Goal: Navigation & Orientation: Find specific page/section

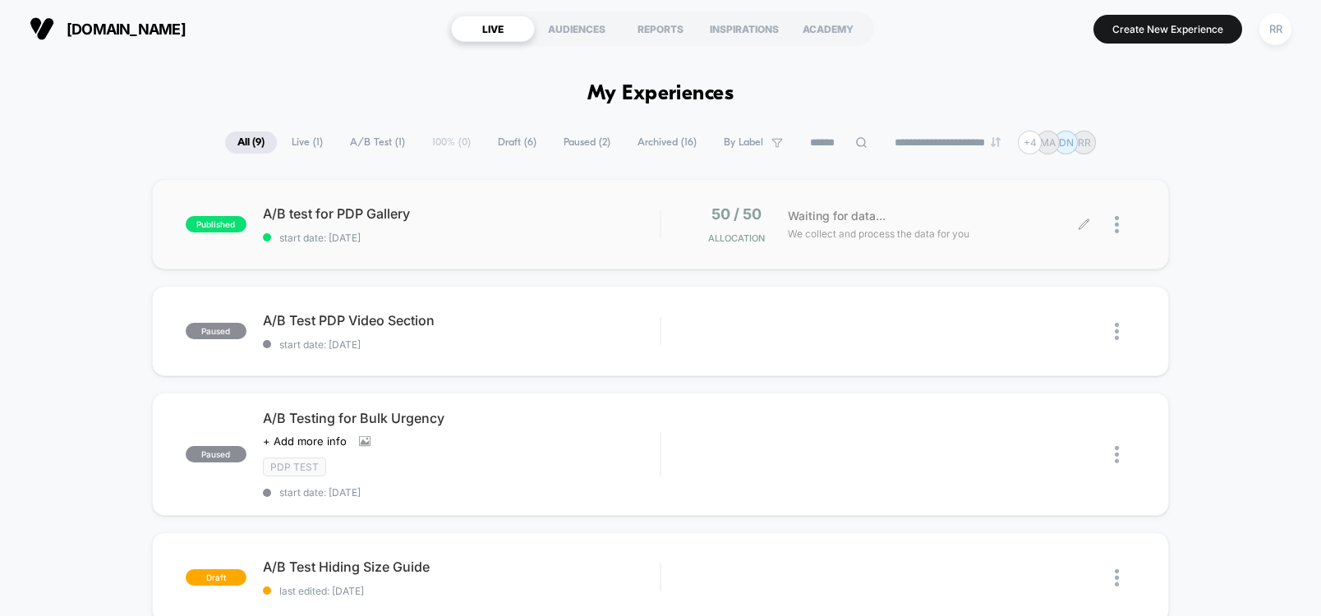
click at [854, 234] on span "We collect and process the data for you" at bounding box center [879, 234] width 182 height 16
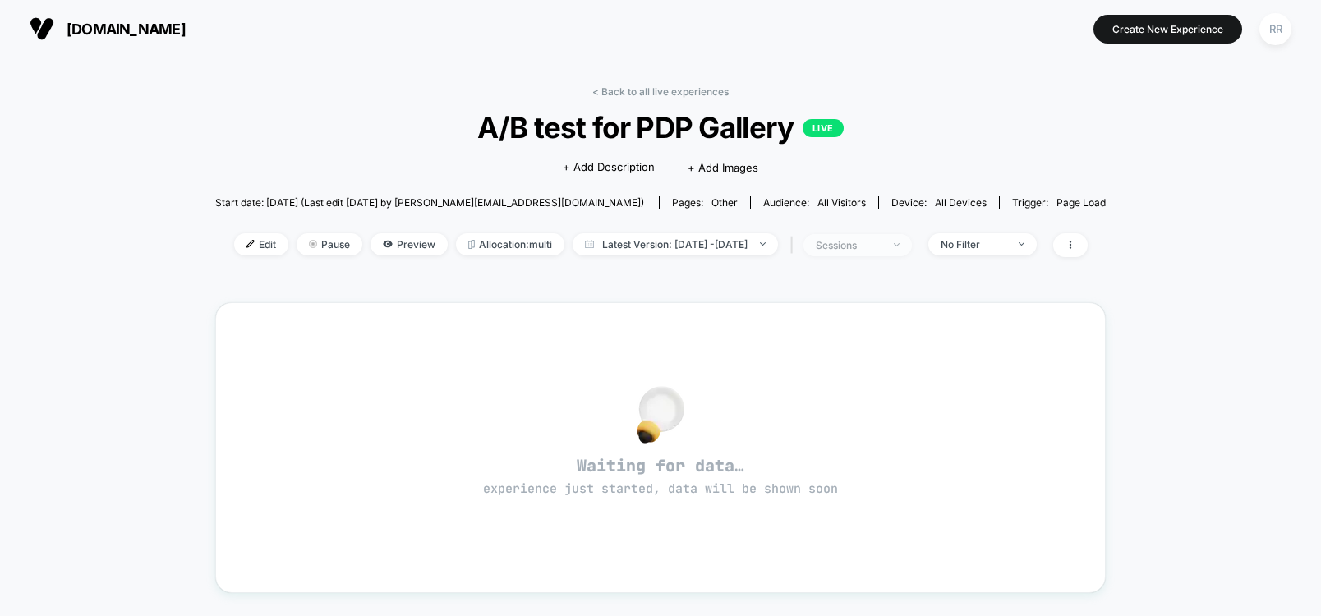
click at [912, 240] on span "sessions" at bounding box center [858, 245] width 108 height 22
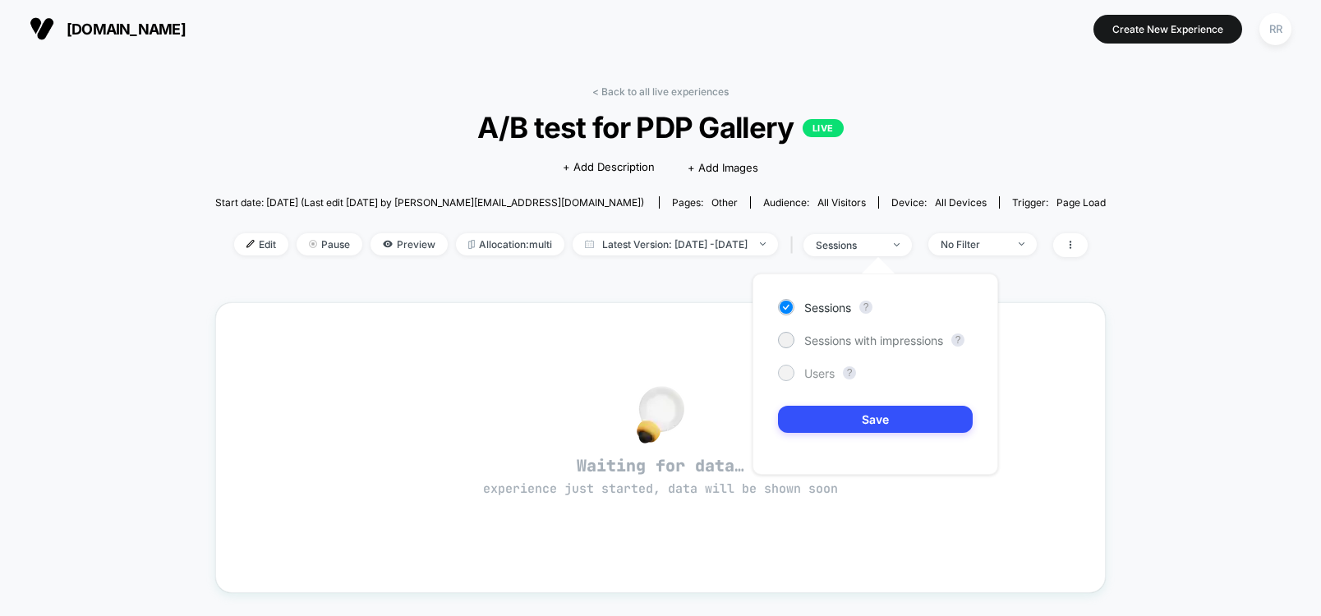
click at [819, 370] on span "Users" at bounding box center [819, 373] width 30 height 14
click at [825, 301] on span "Sessions" at bounding box center [827, 308] width 47 height 14
click at [681, 283] on div "< Back to all live experiences A/B test for PDP Gallery LIVE Click to edit expe…" at bounding box center [660, 478] width 891 height 809
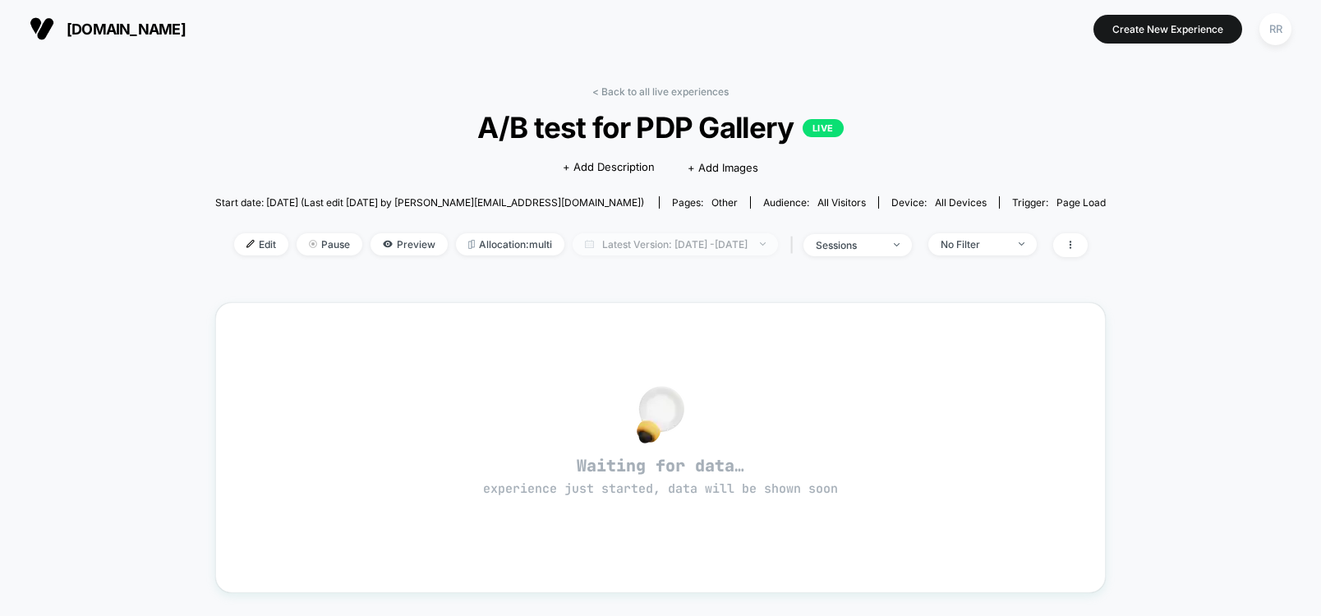
click at [686, 247] on span "Latest Version: [DATE] - [DATE]" at bounding box center [675, 244] width 205 height 22
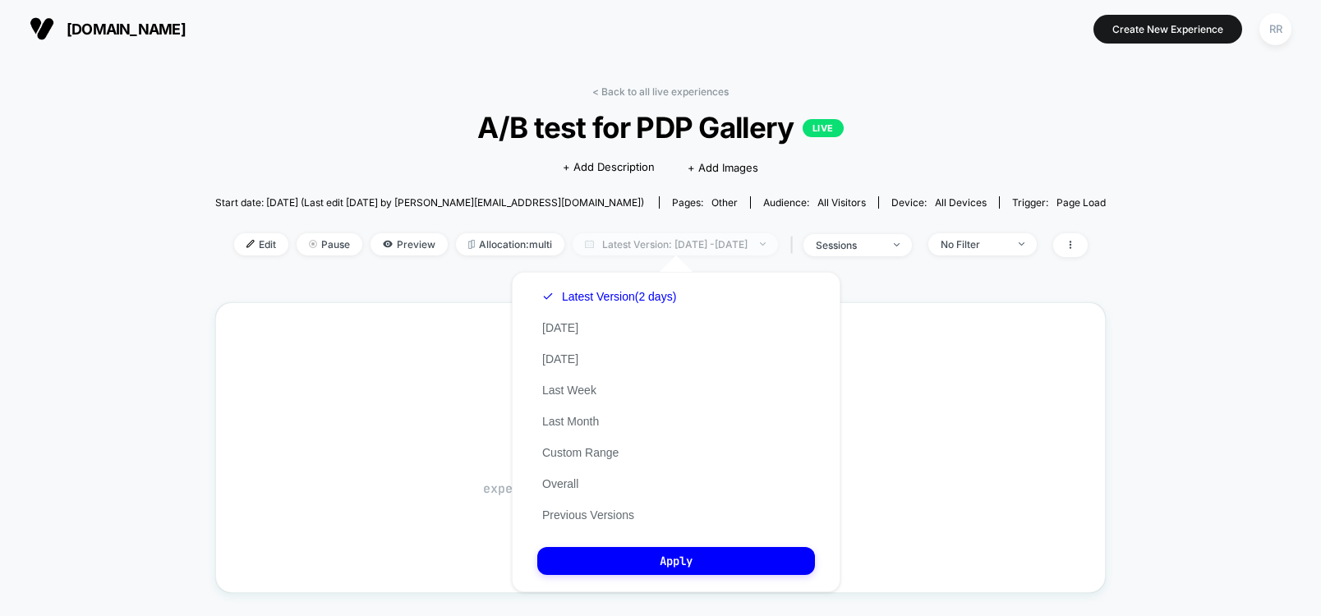
click at [686, 247] on span "Latest Version: [DATE] - [DATE]" at bounding box center [675, 244] width 205 height 22
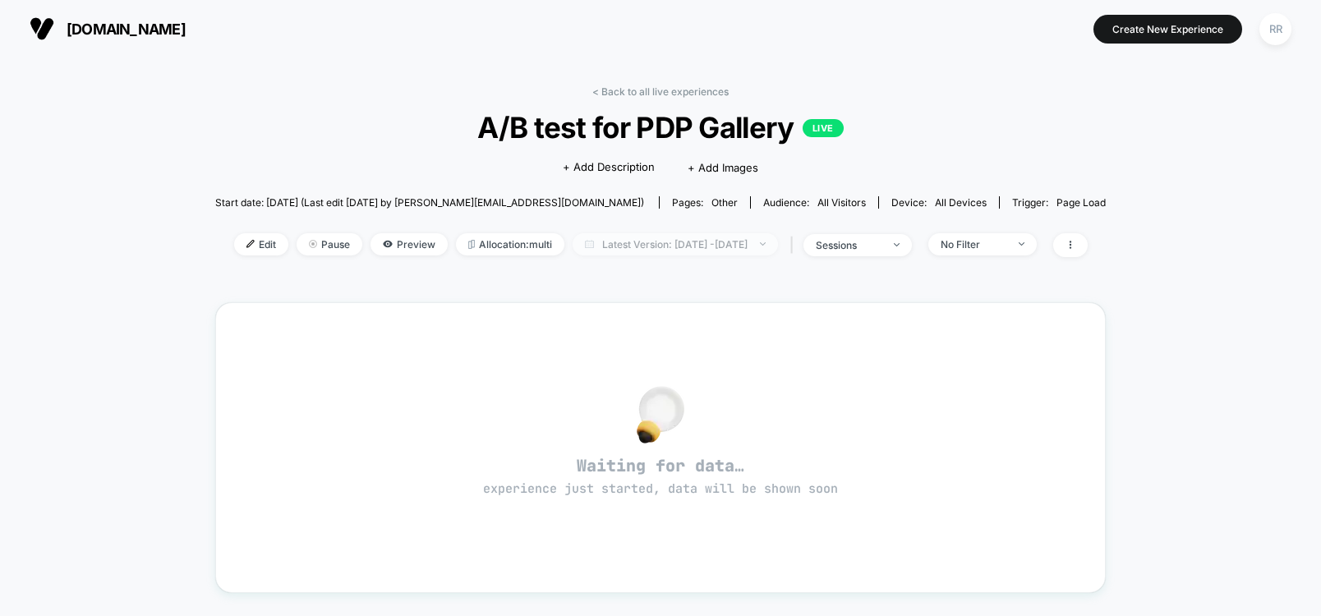
click at [686, 247] on span "Latest Version: [DATE] - [DATE]" at bounding box center [675, 244] width 205 height 22
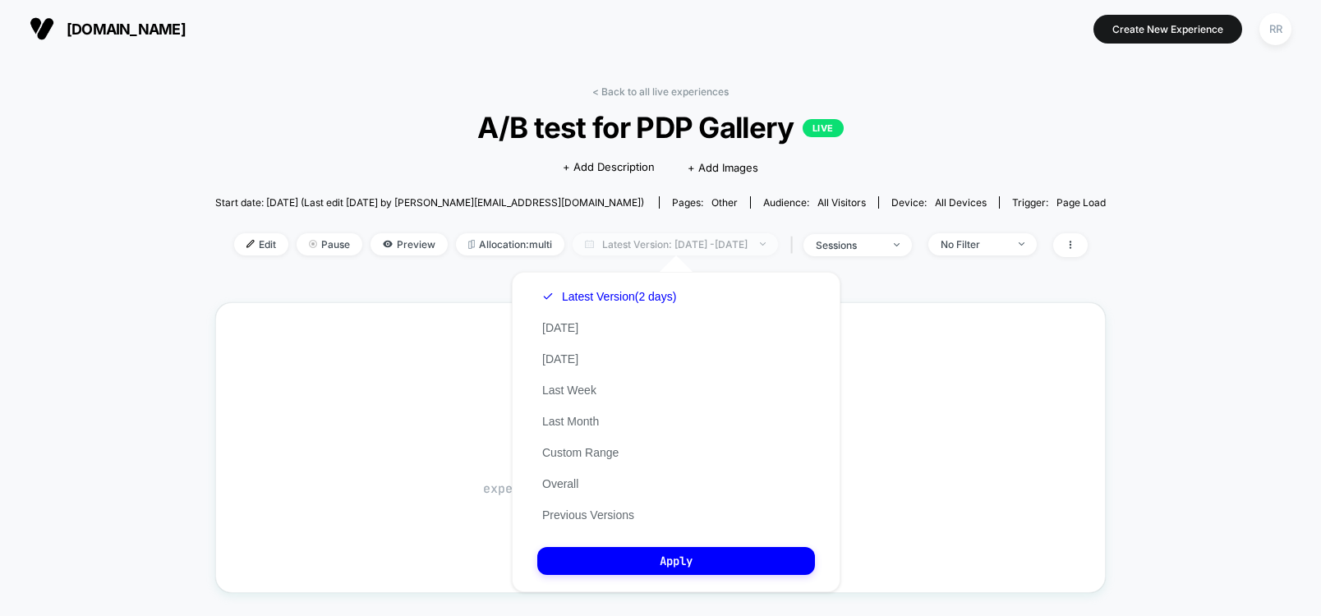
click at [686, 247] on span "Latest Version: [DATE] - [DATE]" at bounding box center [675, 244] width 205 height 22
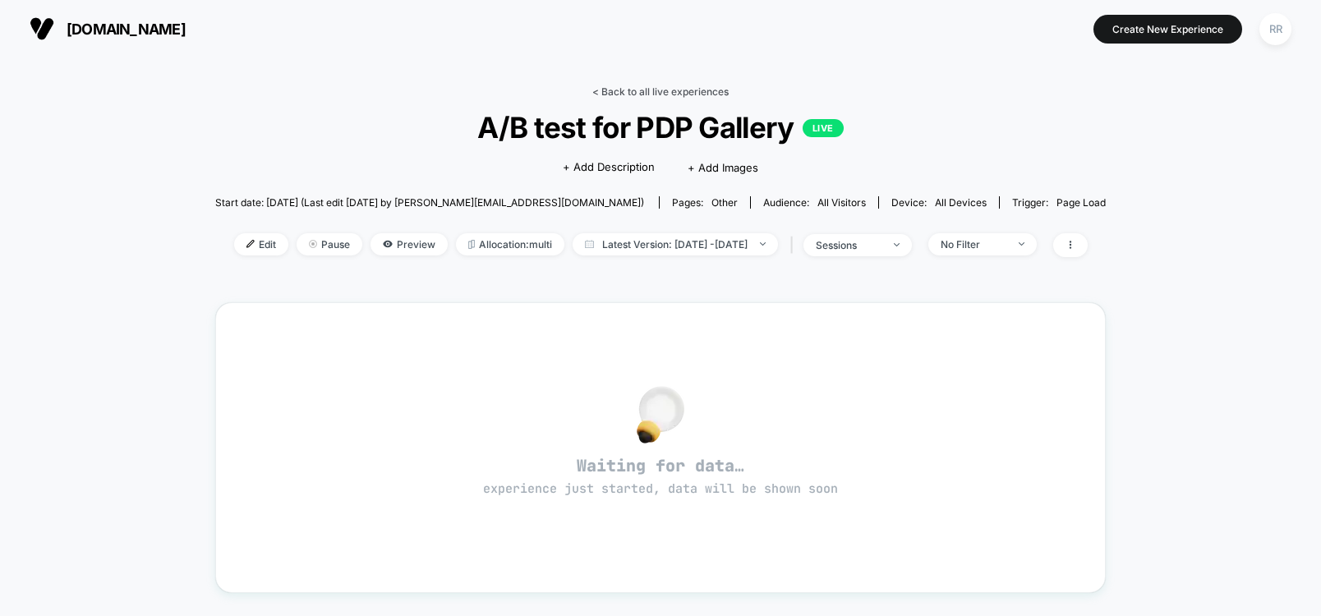
click at [647, 90] on link "< Back to all live experiences" at bounding box center [660, 91] width 136 height 12
